Goal: Communication & Community: Participate in discussion

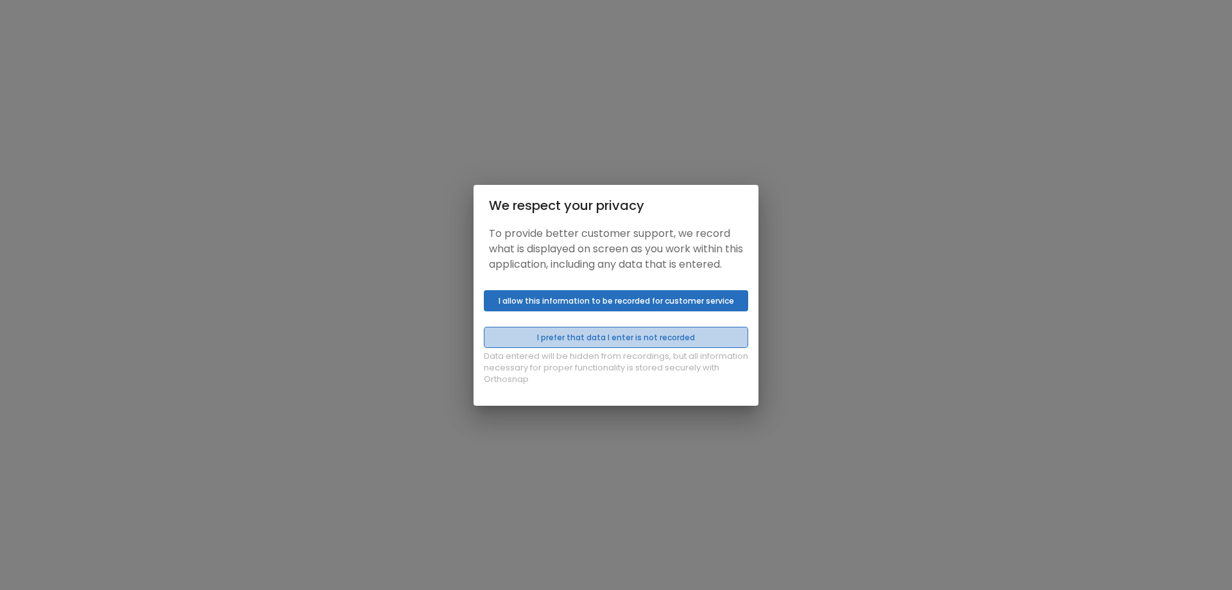
click at [687, 341] on button "I prefer that data I enter is not recorded" at bounding box center [616, 337] width 264 height 21
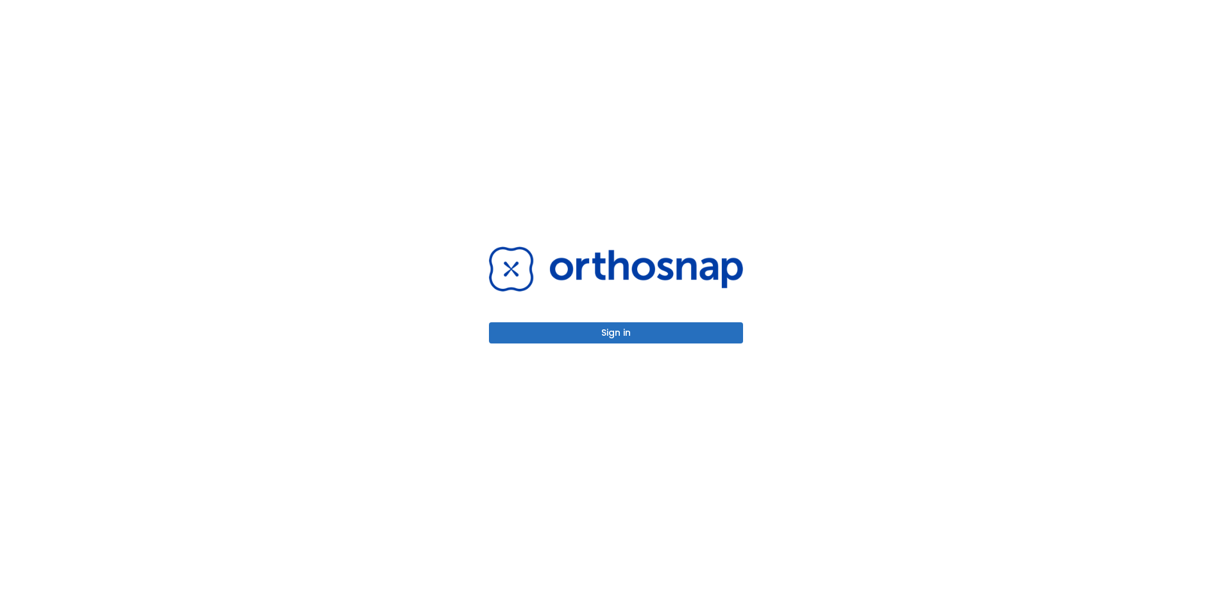
click at [687, 338] on button "Sign in" at bounding box center [616, 332] width 254 height 21
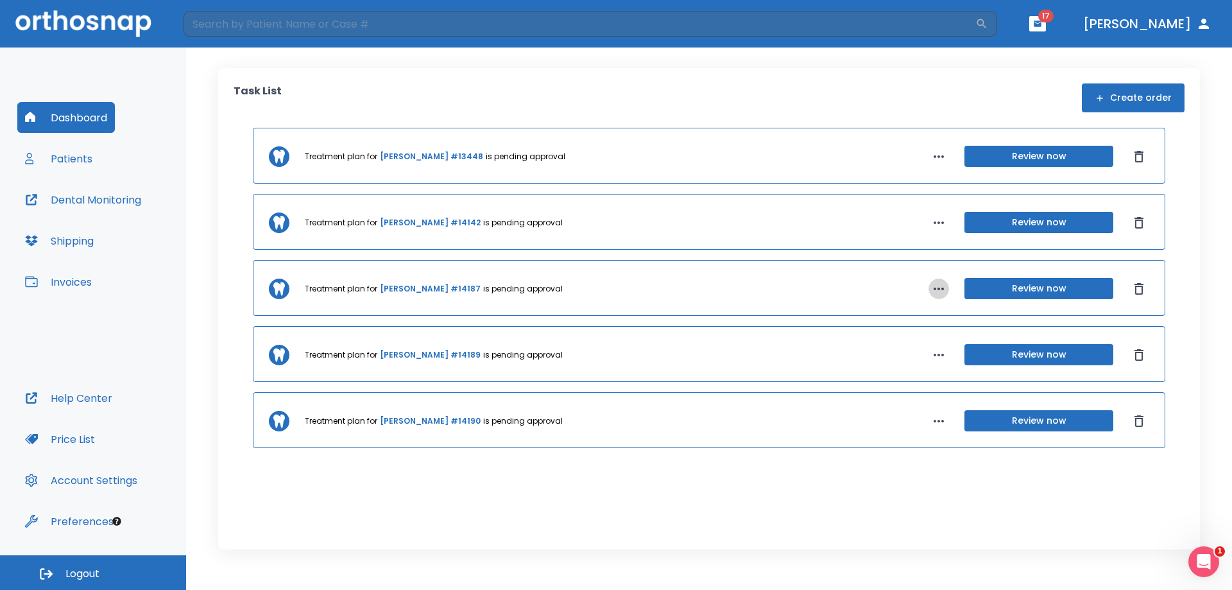
click at [938, 287] on icon "button" at bounding box center [938, 288] width 15 height 15
click at [1027, 541] on div at bounding box center [616, 295] width 1232 height 590
click at [701, 524] on div "Task List Create order Treatment plan for Shelby Ha #13448 is pending approval …" at bounding box center [709, 308] width 982 height 481
click at [67, 162] on button "Patients" at bounding box center [58, 158] width 83 height 31
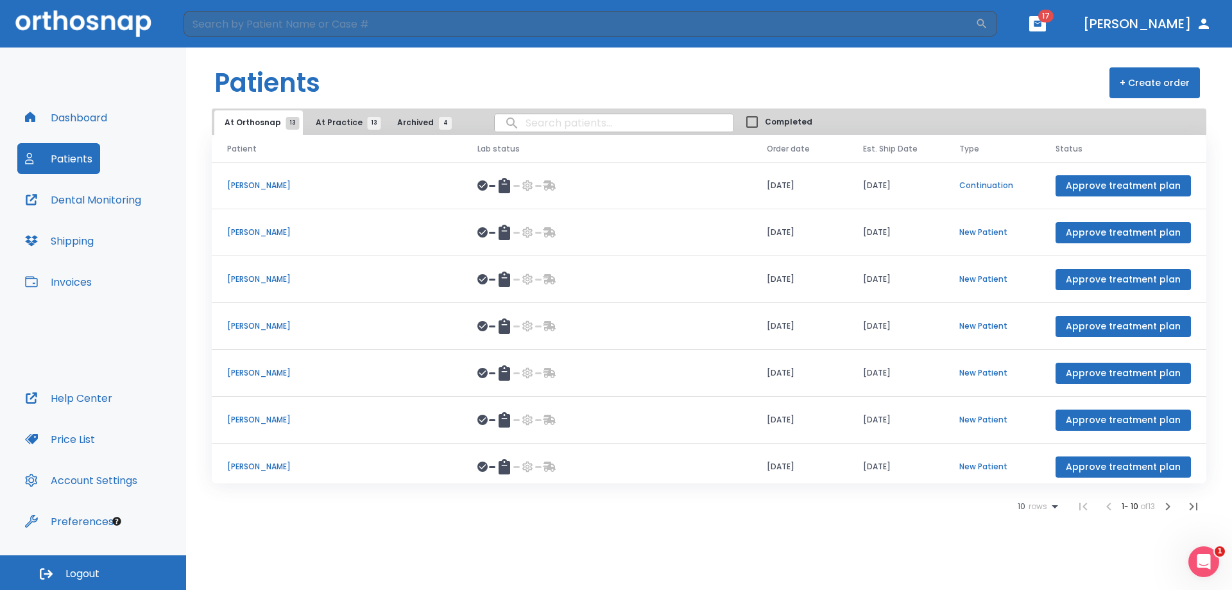
click at [542, 125] on input "search" at bounding box center [614, 122] width 239 height 25
type input "debo"
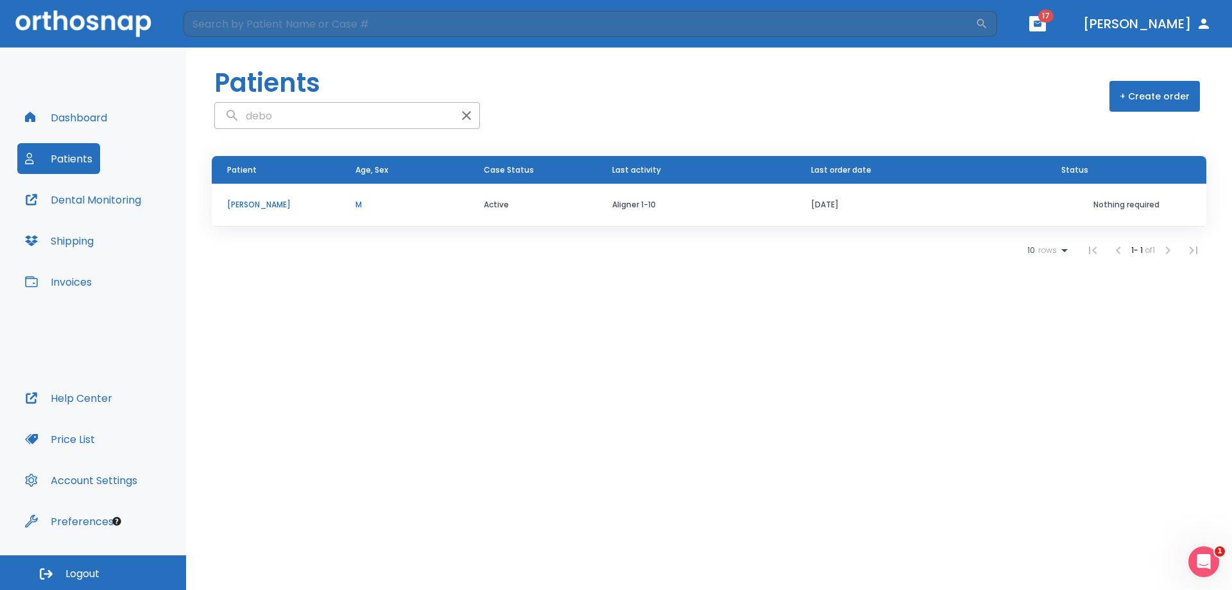
click at [270, 203] on p "Debo Mccain" at bounding box center [276, 205] width 98 height 12
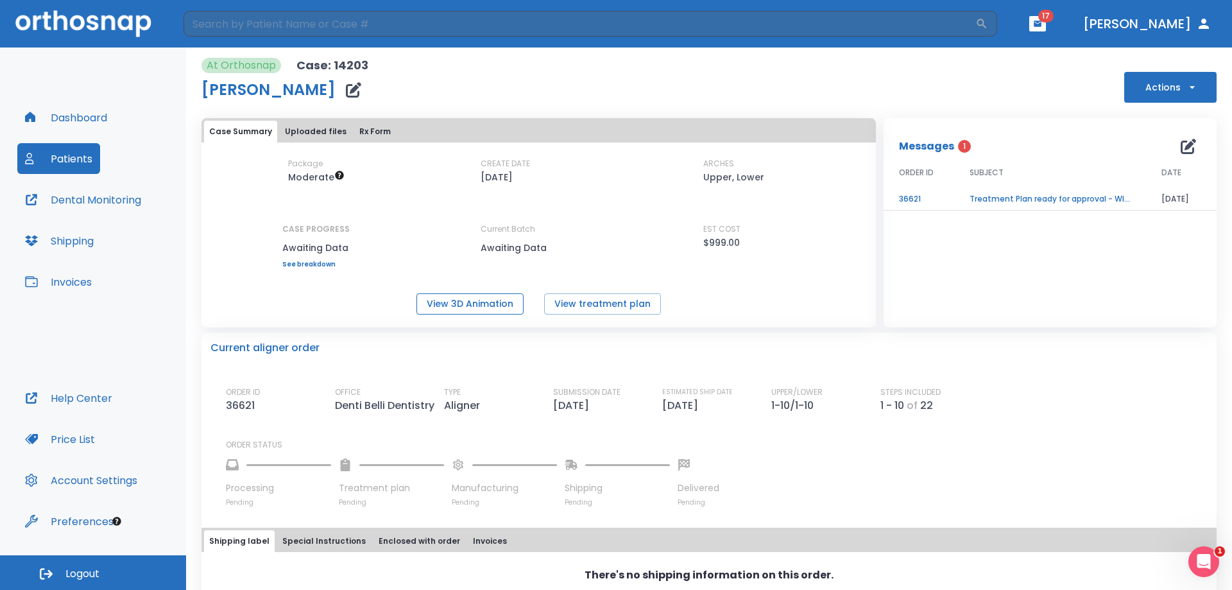
click at [429, 308] on button "View 3D Animation" at bounding box center [469, 303] width 107 height 21
click at [1186, 150] on icon "button" at bounding box center [1188, 146] width 15 height 15
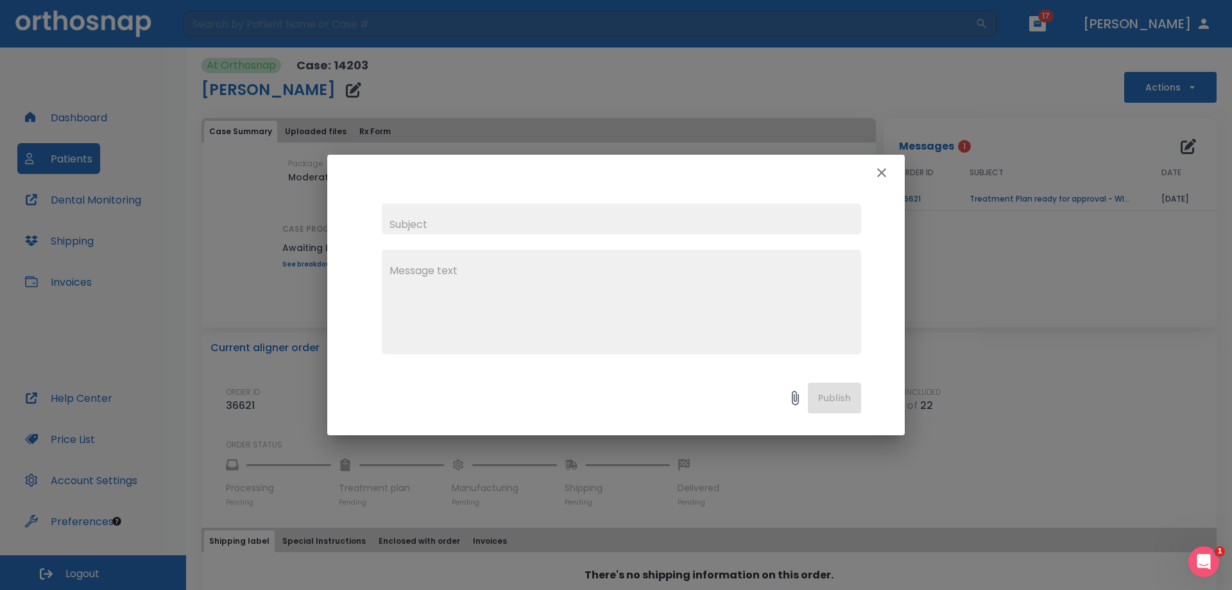
click at [610, 220] on input "text" at bounding box center [621, 218] width 479 height 31
type input "Ortho Intrusion"
type textarea "O"
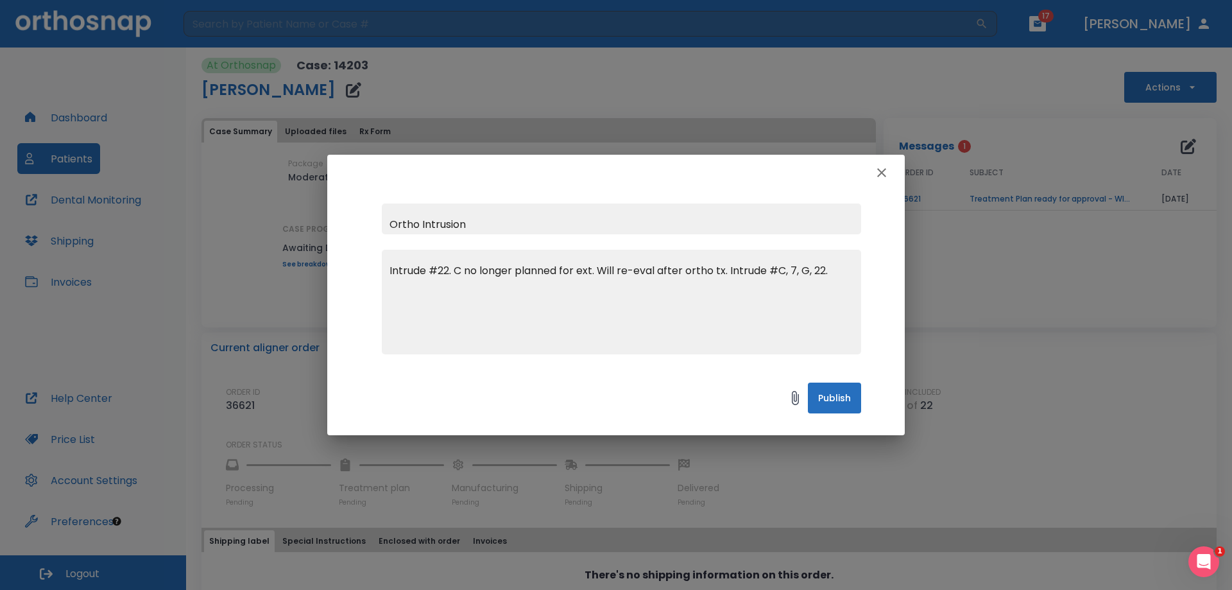
drag, startPoint x: 429, startPoint y: 271, endPoint x: 463, endPoint y: 277, distance: 33.9
click at [429, 270] on textarea "Intrude #22. C no longer planned for ext. Will re-eval after ortho tx. Intrude …" at bounding box center [622, 307] width 464 height 89
drag, startPoint x: 456, startPoint y: 274, endPoint x: 383, endPoint y: 259, distance: 74.8
click at [383, 259] on div "Intrude #22. C no longer planned for ext. Will re-eval after ortho tx. Intrude …" at bounding box center [621, 302] width 479 height 105
click at [778, 271] on textarea "C no longer planned for ext. Will re-eval after ortho tx. Intrude #C, 7, G, 22." at bounding box center [622, 307] width 464 height 89
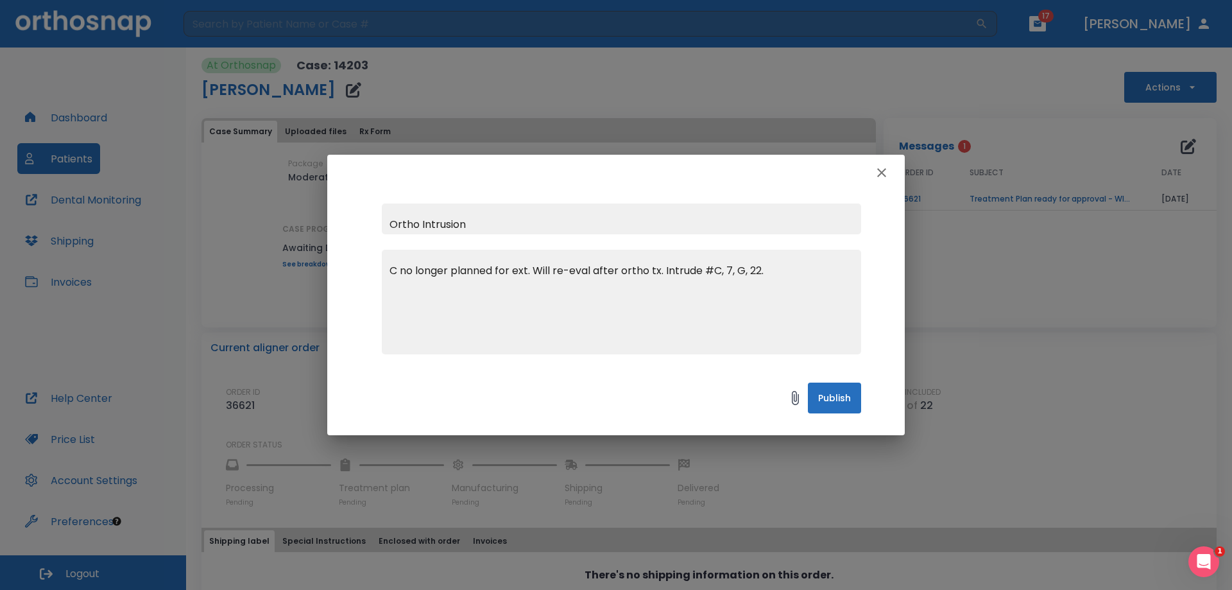
type textarea "C no longer planned for ext. Will re-eval after ortho tx. Intrude #C, 7, G, 22."
click at [829, 400] on button "Publish" at bounding box center [834, 397] width 53 height 31
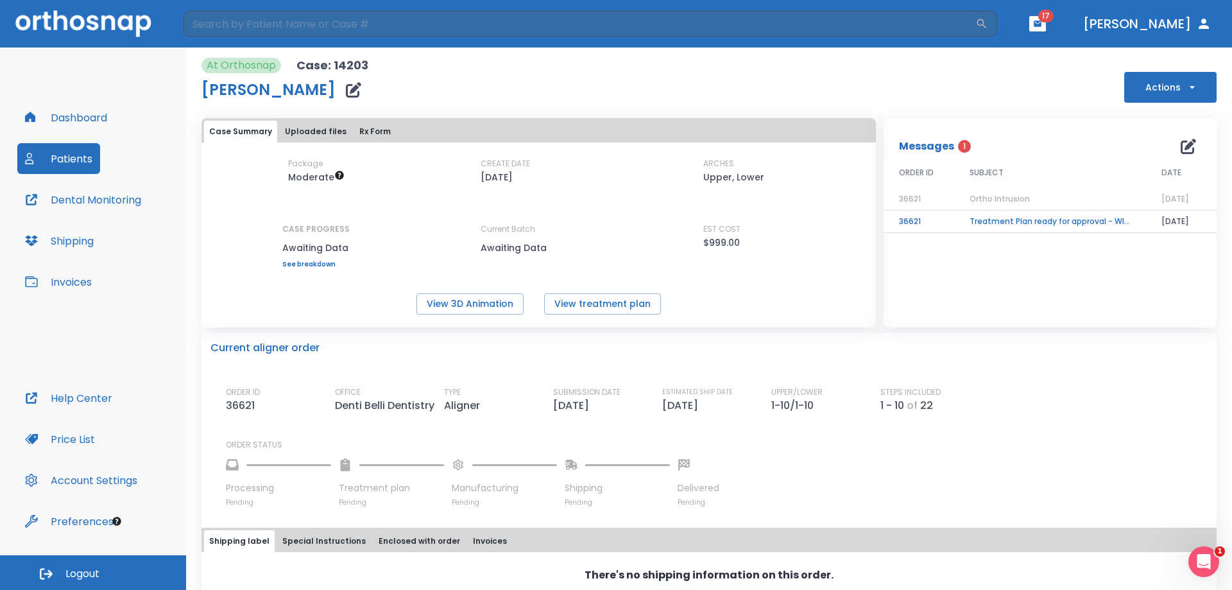
click at [1186, 88] on icon "button" at bounding box center [1192, 87] width 13 height 13
click at [1177, 249] on p "Schedule consult" at bounding box center [1160, 252] width 69 height 12
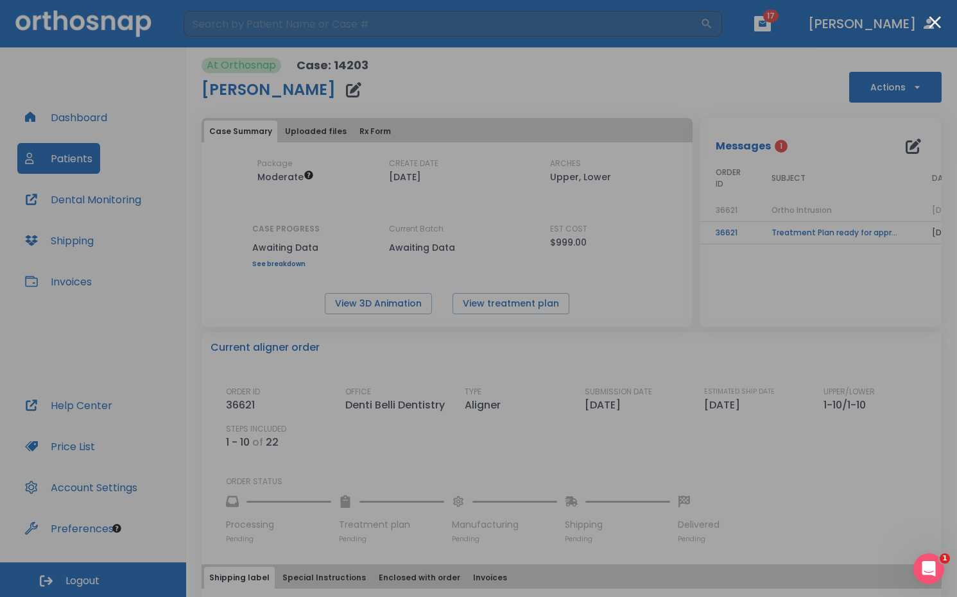
click at [142, 334] on div at bounding box center [478, 298] width 957 height 597
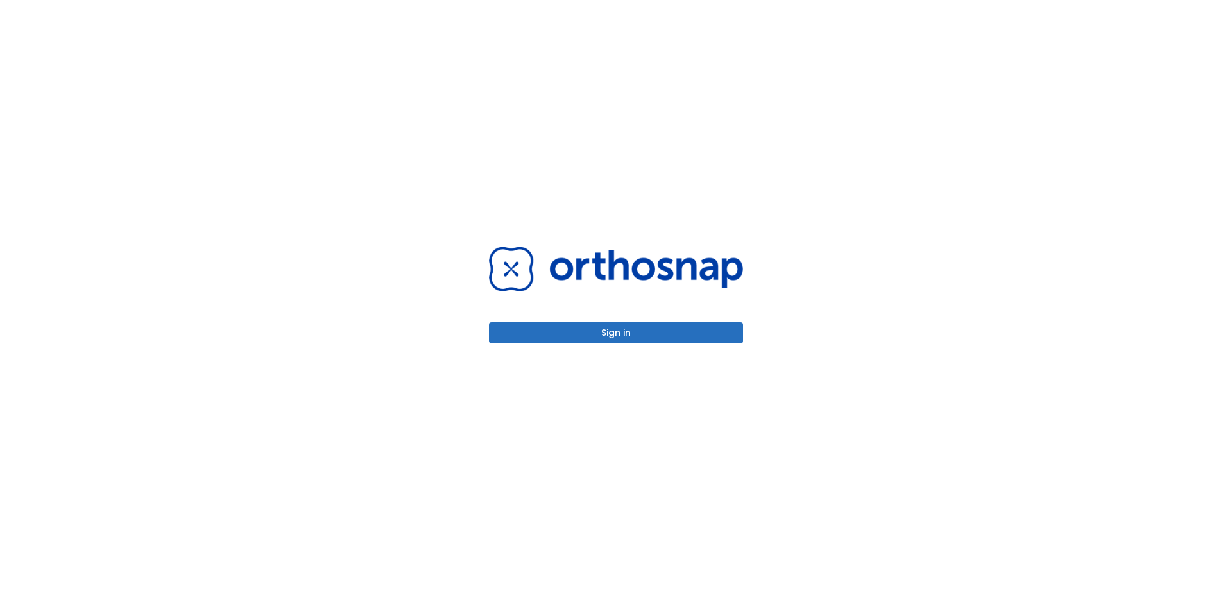
click at [348, 35] on div "Sign in" at bounding box center [616, 295] width 1232 height 590
click at [678, 335] on button "Sign in" at bounding box center [616, 332] width 254 height 21
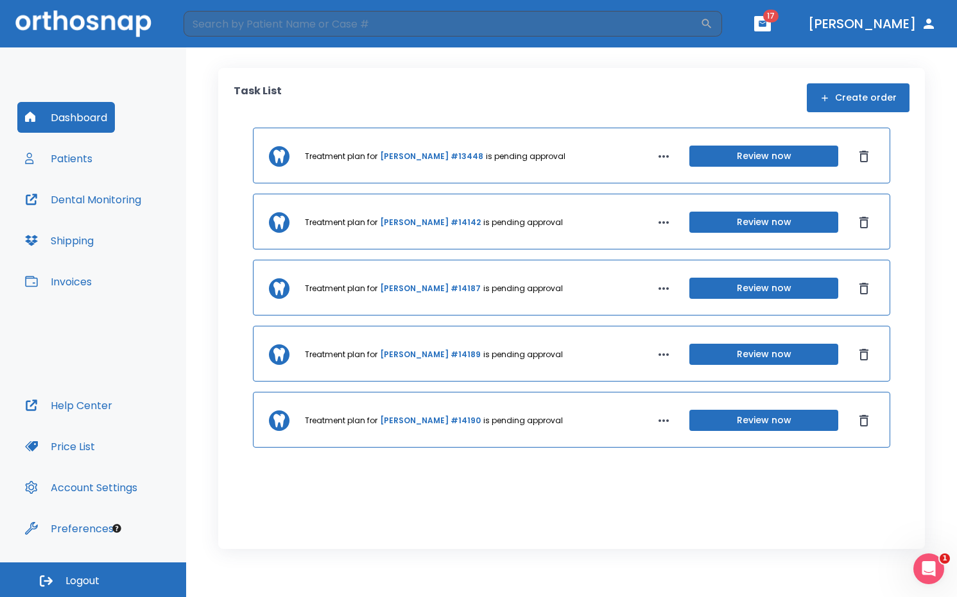
click at [449, 104] on div "Task List Create order" at bounding box center [572, 97] width 676 height 29
click at [766, 22] on icon "button" at bounding box center [763, 24] width 8 height 6
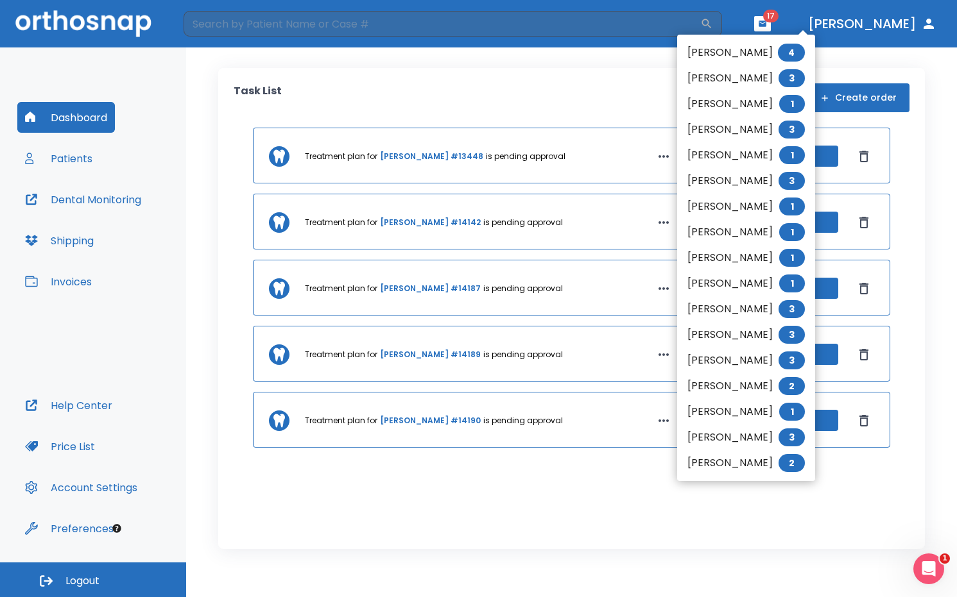
drag, startPoint x: 528, startPoint y: 49, endPoint x: 563, endPoint y: 45, distance: 35.6
click at [528, 49] on div at bounding box center [478, 298] width 957 height 597
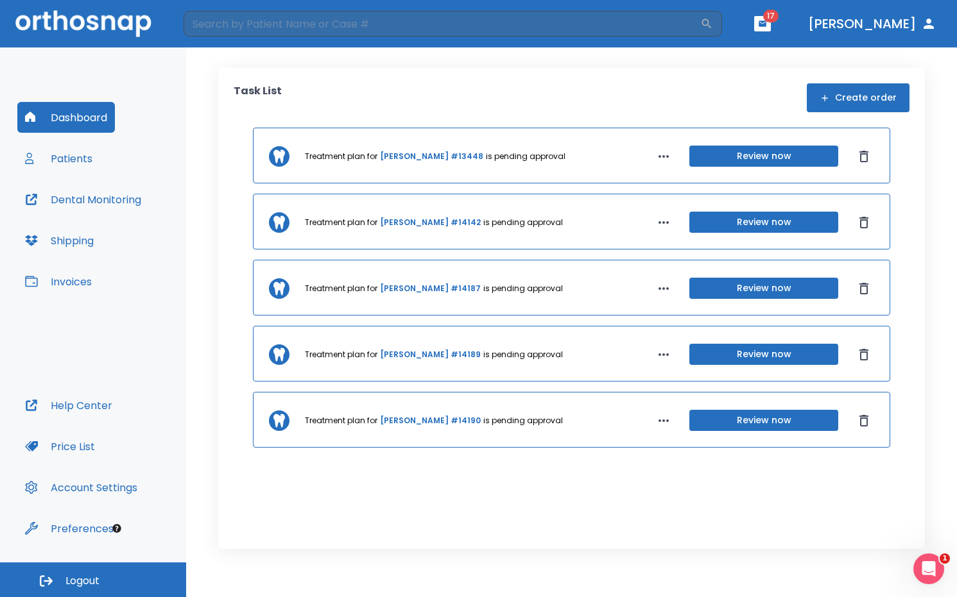
click at [771, 19] on button "button" at bounding box center [762, 23] width 17 height 15
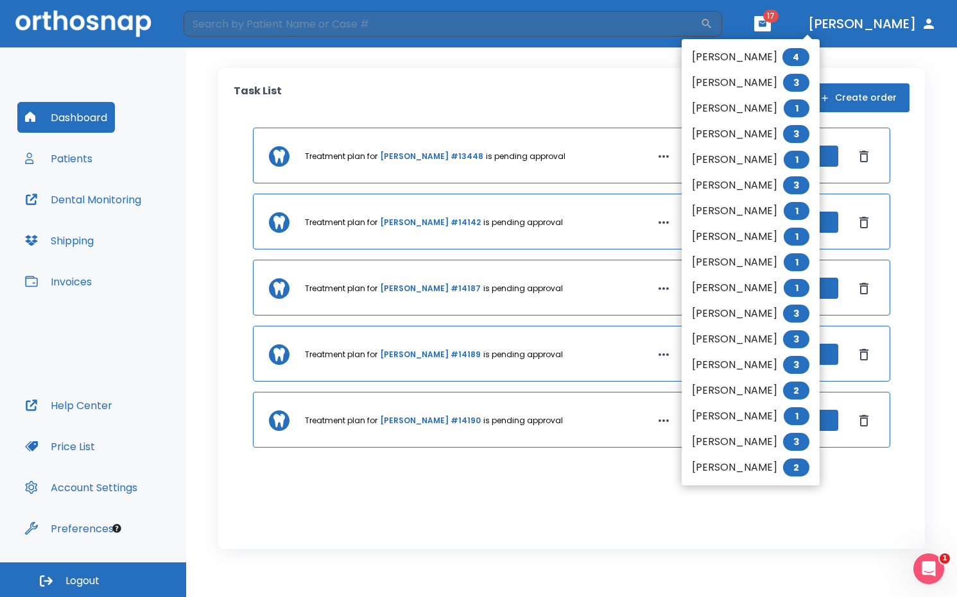
click at [551, 85] on div at bounding box center [478, 298] width 957 height 597
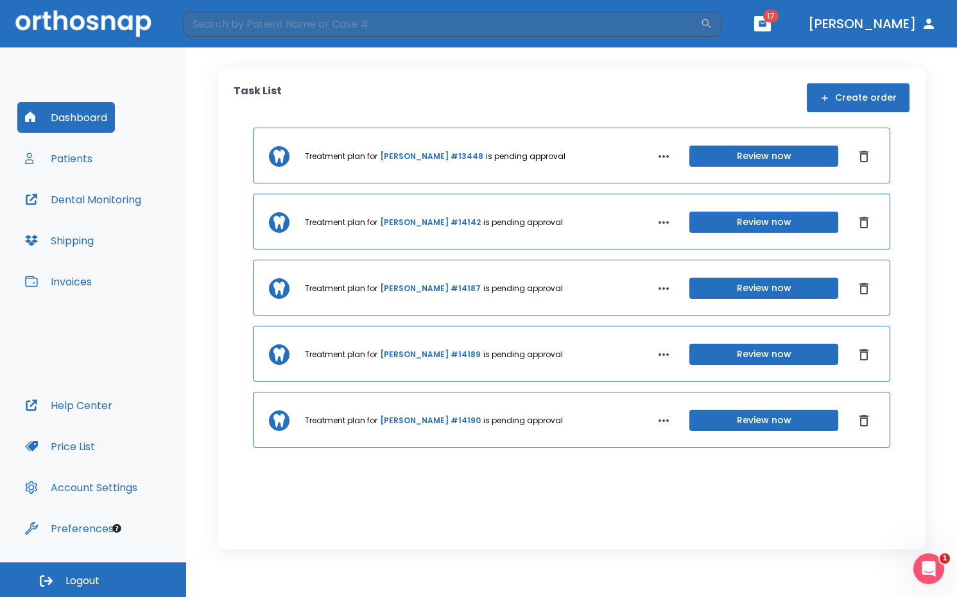
click at [317, 79] on div "Task List Create order Treatment plan for Shelby Ha #13448 is pending approval …" at bounding box center [571, 308] width 707 height 481
